Goal: Transaction & Acquisition: Purchase product/service

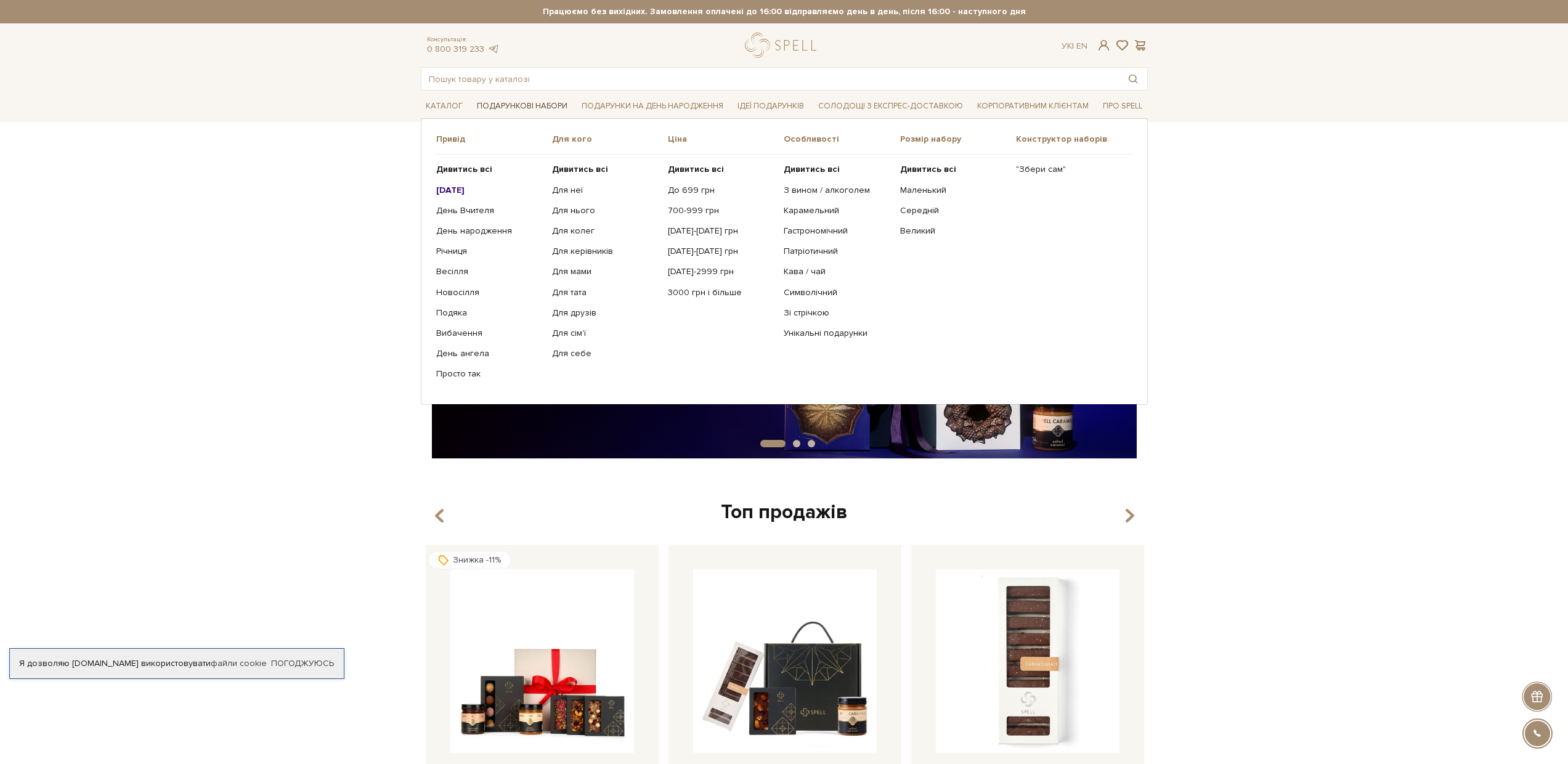
click at [552, 105] on link "Подарункові набори" at bounding box center [522, 106] width 101 height 19
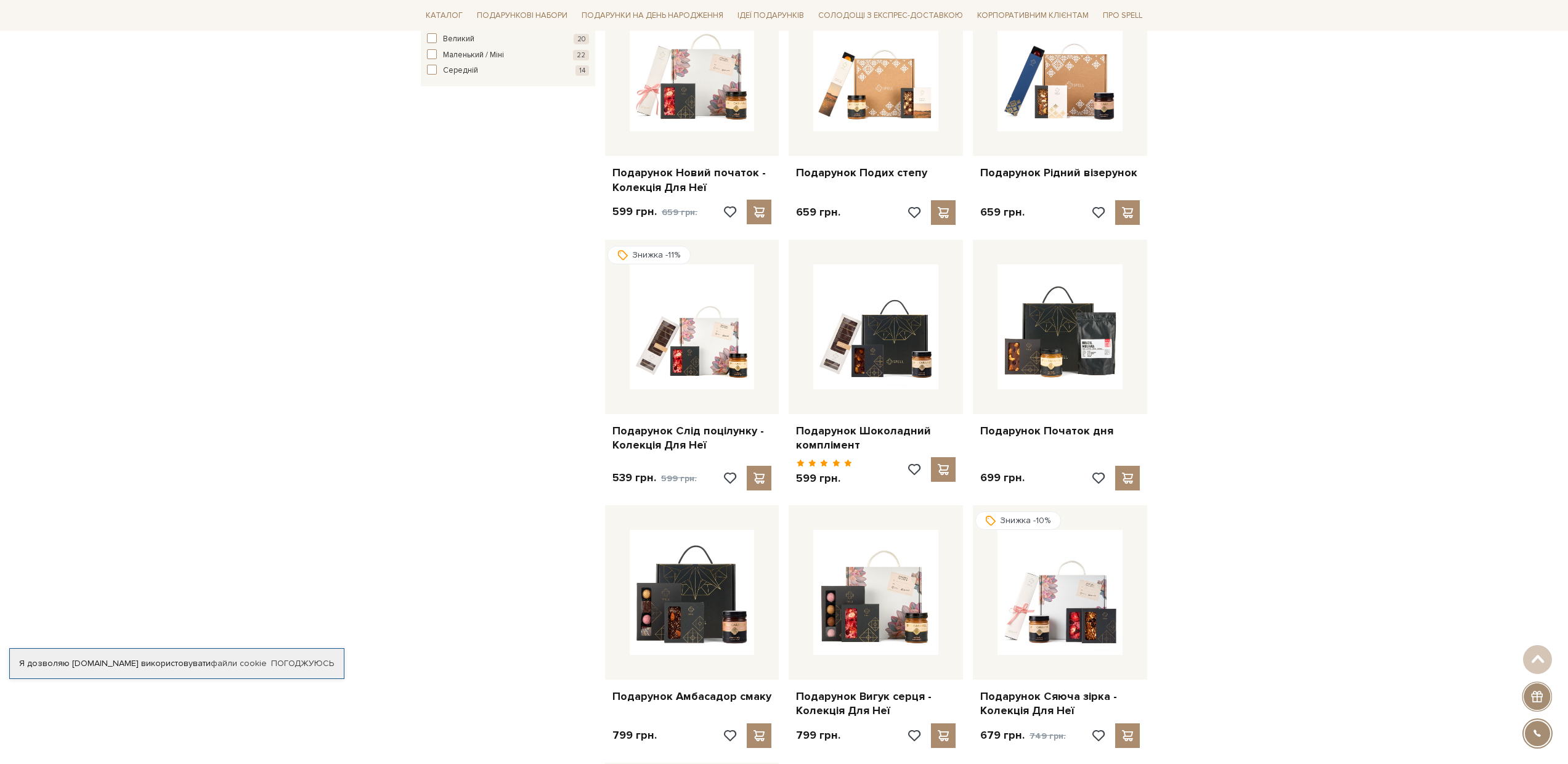
scroll to position [975, 0]
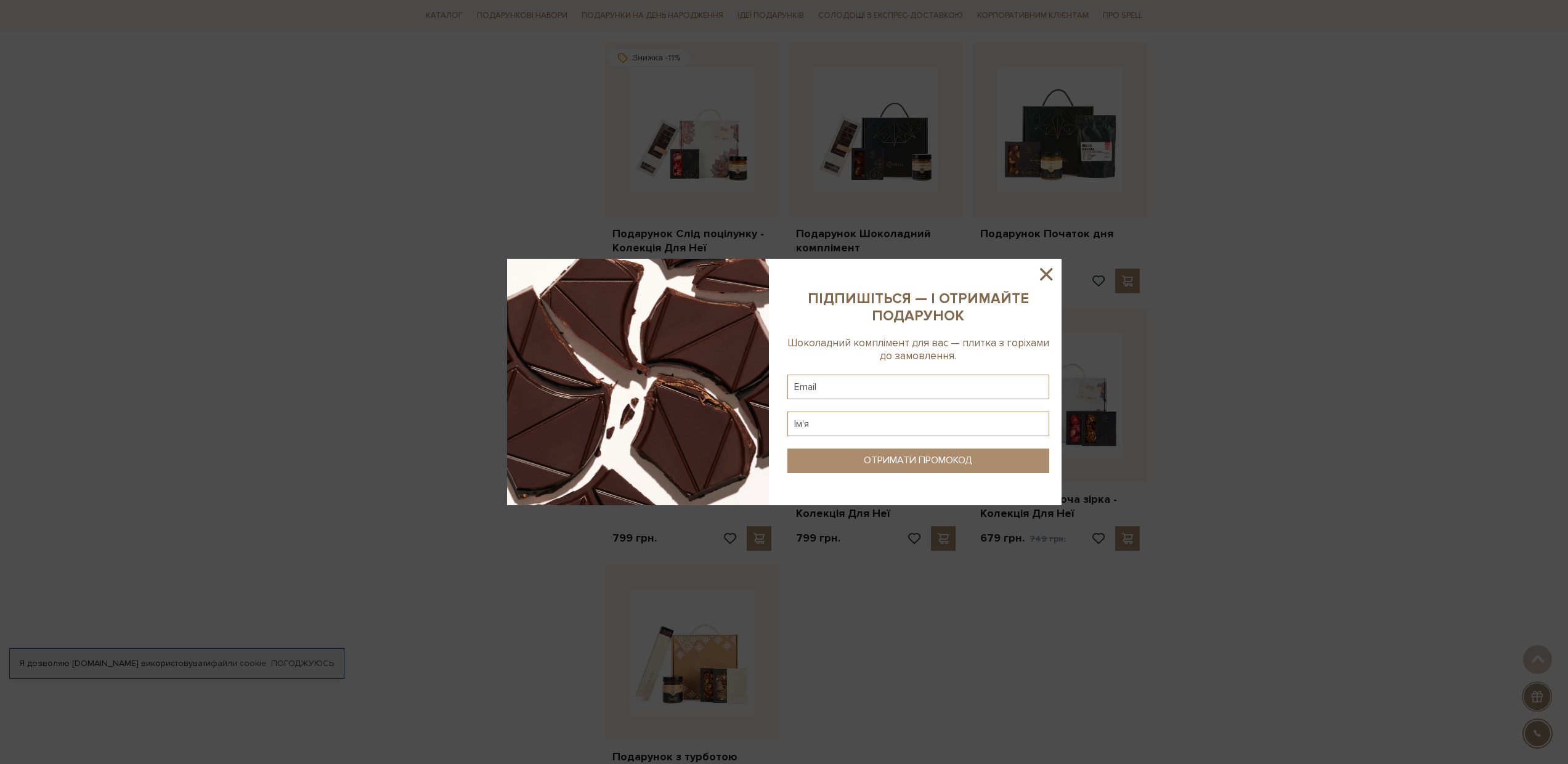
click at [1048, 272] on icon at bounding box center [1046, 274] width 13 height 13
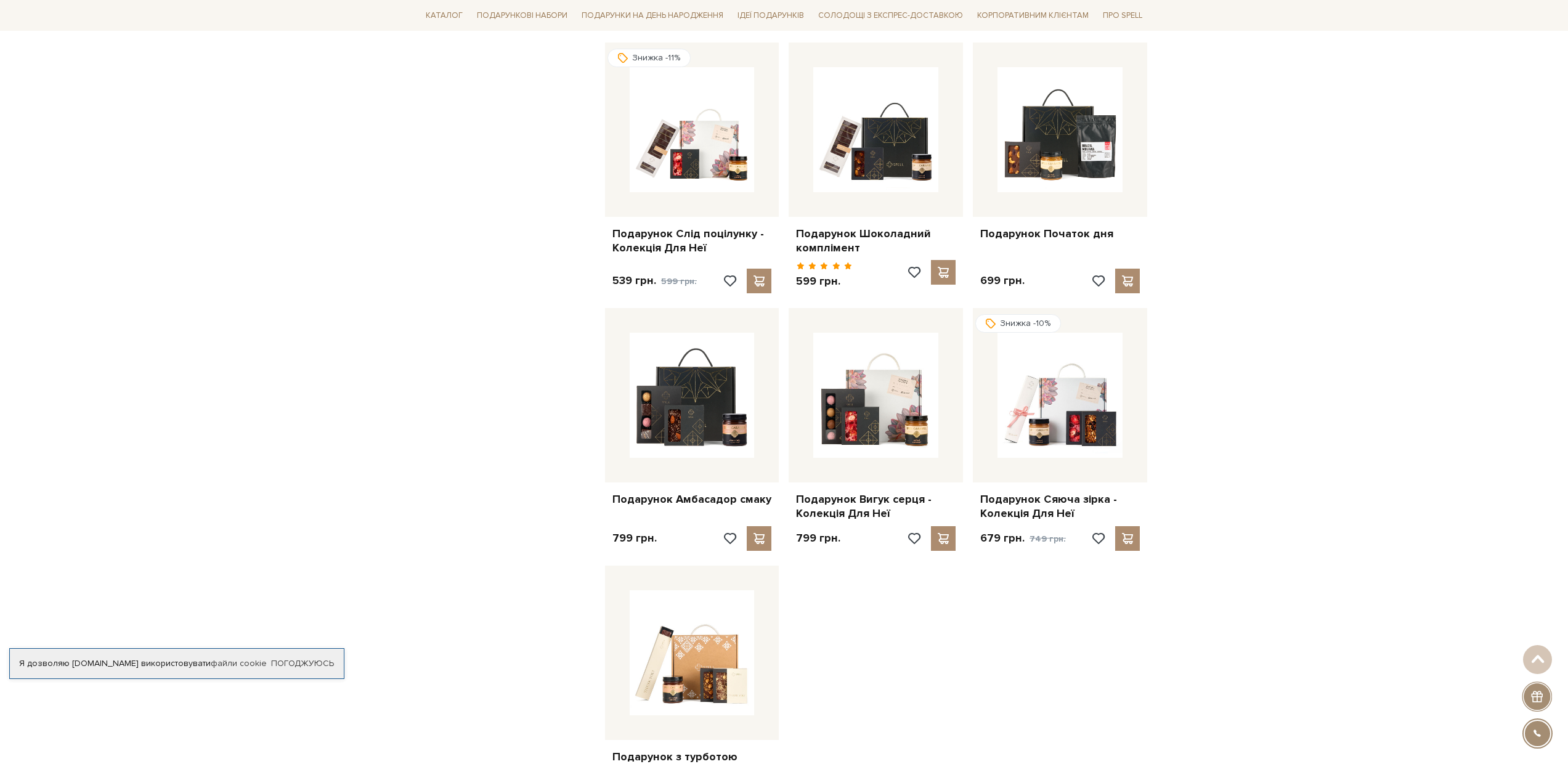
click at [1274, 284] on div "Головна Вся продукція Подарункові набори Готові подарункові набори Фільтри За з…" at bounding box center [784, 259] width 1568 height 2196
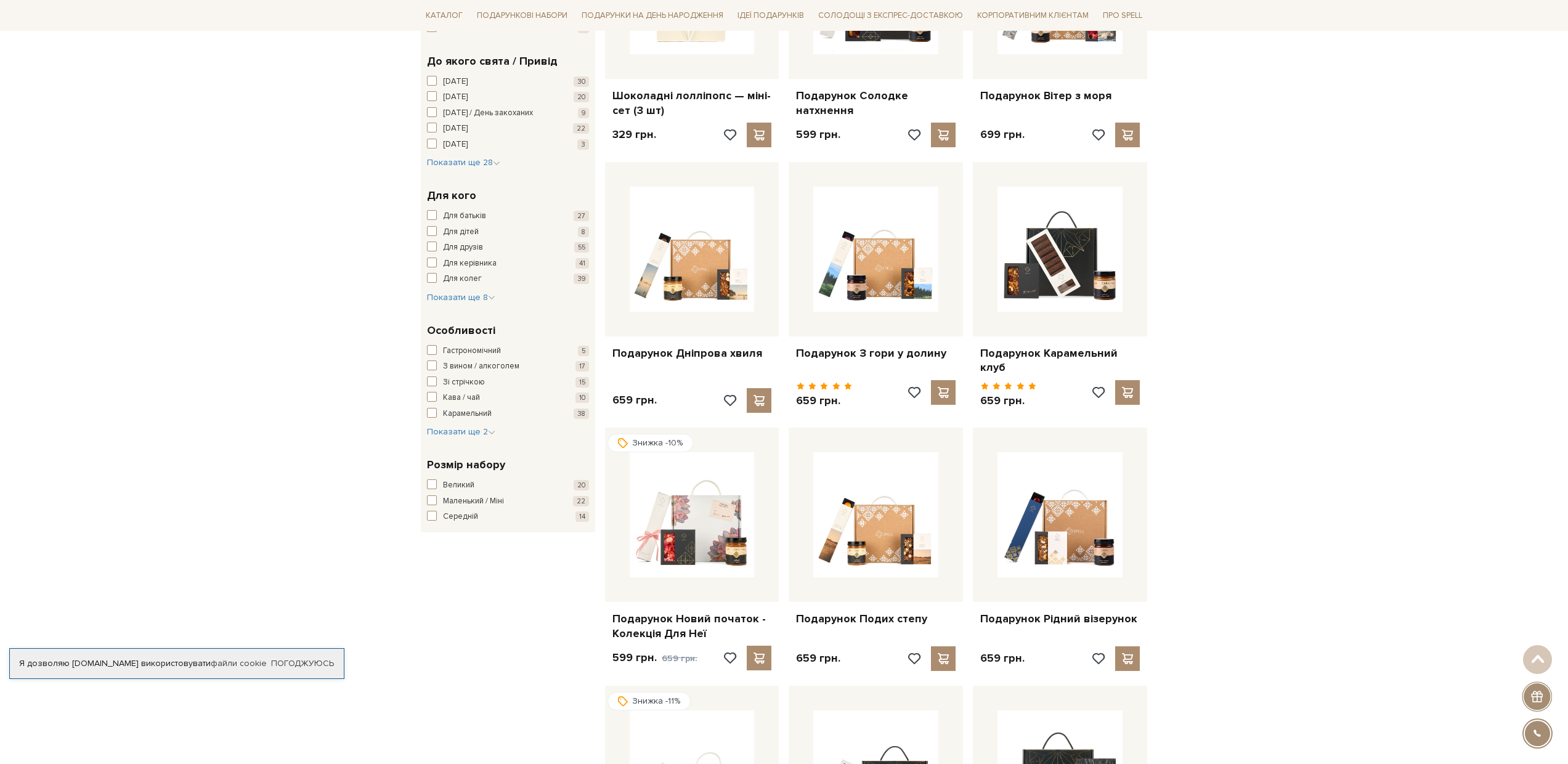
scroll to position [45, 0]
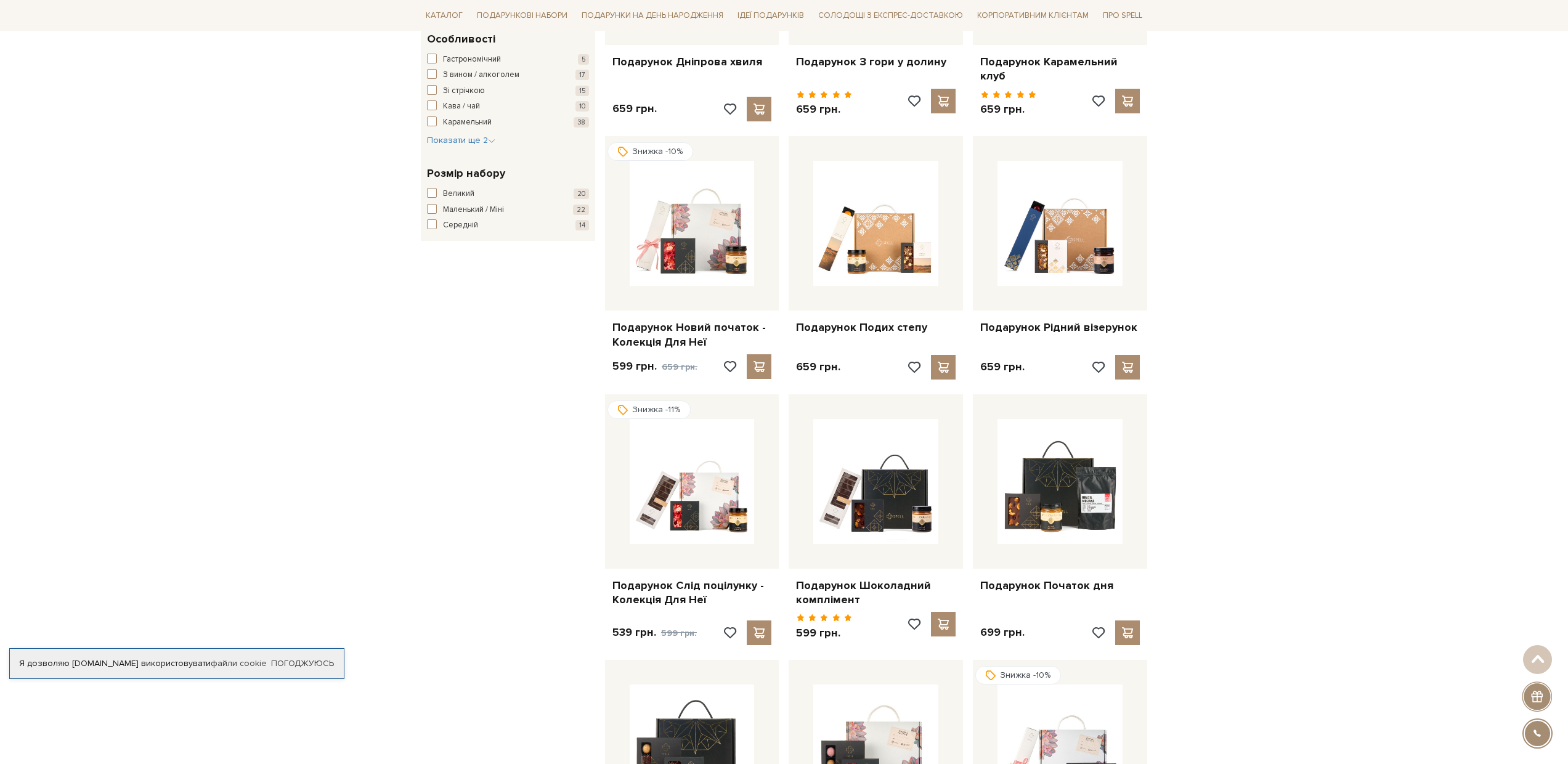
scroll to position [640, 0]
